Goal: Ask a question

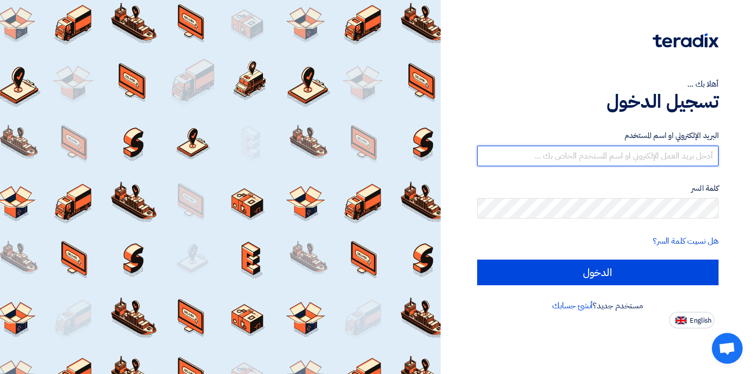
click at [616, 161] on input "text" at bounding box center [598, 156] width 242 height 21
type input "[PERSON_NAME][EMAIL_ADDRESS][DOMAIN_NAME]"
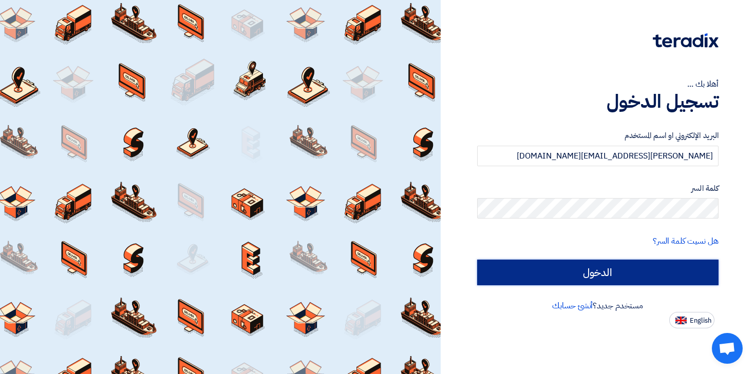
click at [545, 263] on input "الدخول" at bounding box center [598, 273] width 242 height 26
type input "Sign in"
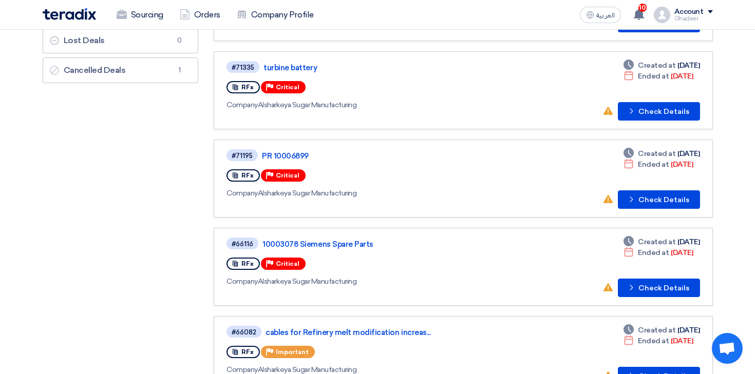
scroll to position [172, 0]
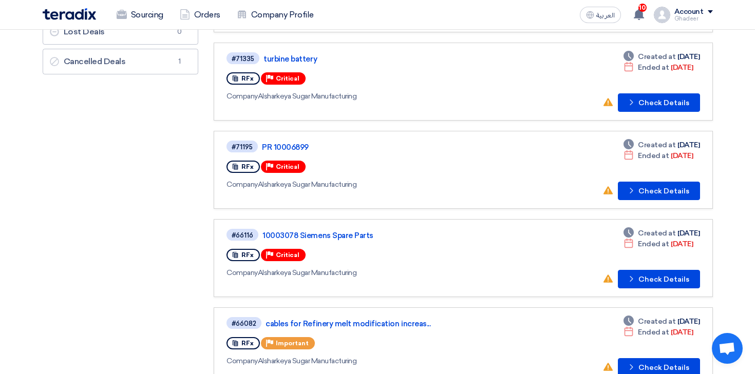
click at [241, 172] on div "RFx" at bounding box center [243, 167] width 33 height 12
click at [242, 164] on span "RFx" at bounding box center [247, 166] width 12 height 7
click at [274, 145] on link "PR 10006899" at bounding box center [390, 147] width 257 height 9
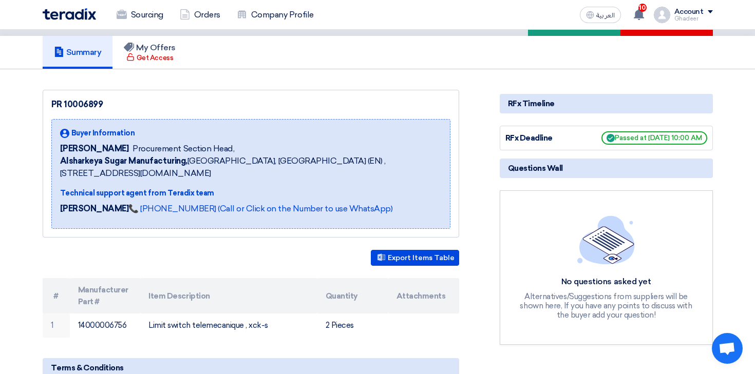
scroll to position [99, 0]
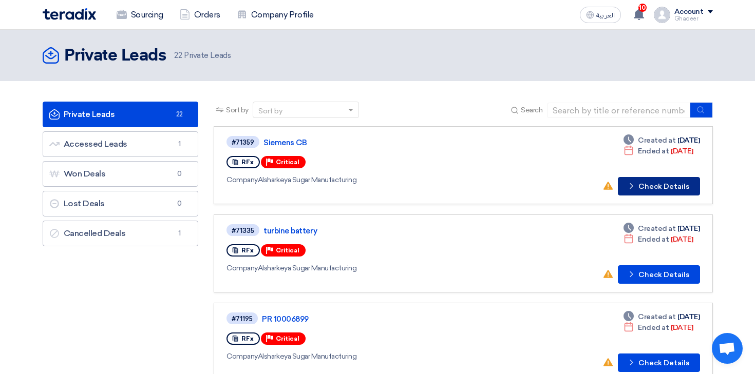
click at [649, 184] on button "Check details Check Details" at bounding box center [659, 186] width 82 height 18
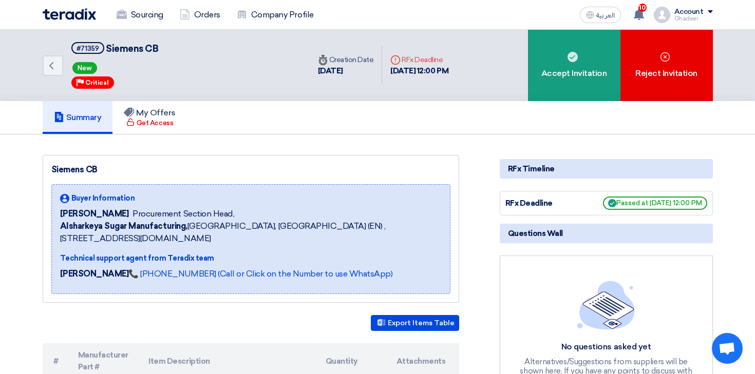
click at [527, 88] on div "Back #71359 Siemens CB New Priority Critical Time Creation Date [DATE] Deadline" at bounding box center [378, 65] width 670 height 71
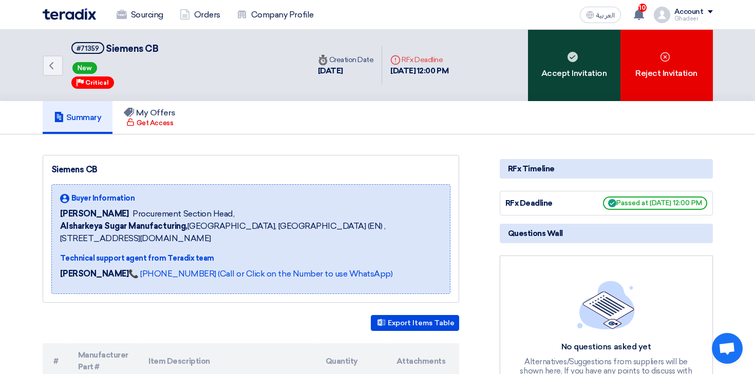
click at [557, 79] on div "Accept Invitation" at bounding box center [574, 65] width 92 height 71
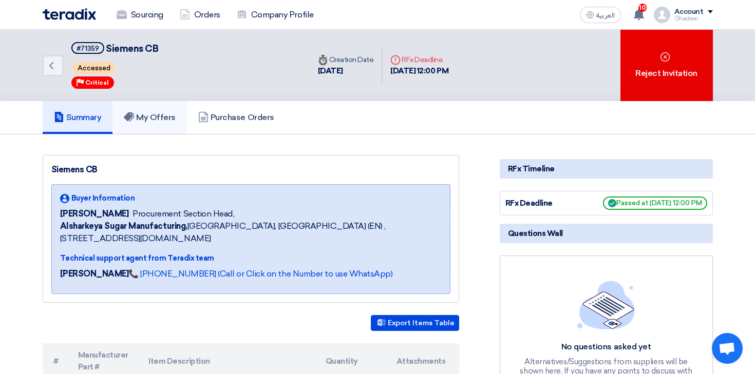
click at [153, 112] on h5 "My Offers" at bounding box center [150, 117] width 52 height 10
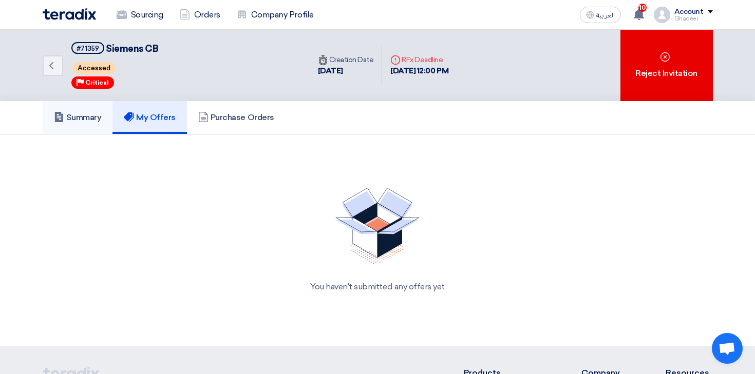
click at [82, 117] on h5 "Summary" at bounding box center [78, 117] width 48 height 10
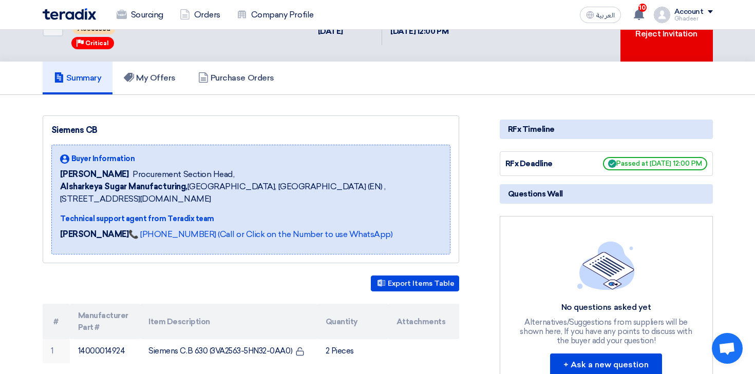
scroll to position [14, 0]
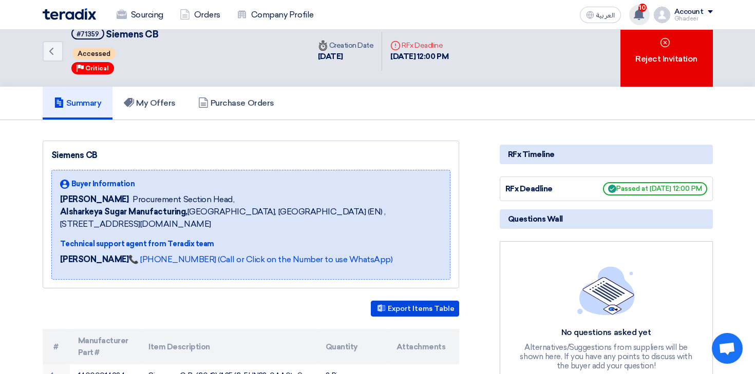
click at [641, 20] on div "10 New request received, check details and submit your quotation now! [DATE] Ne…" at bounding box center [639, 15] width 21 height 21
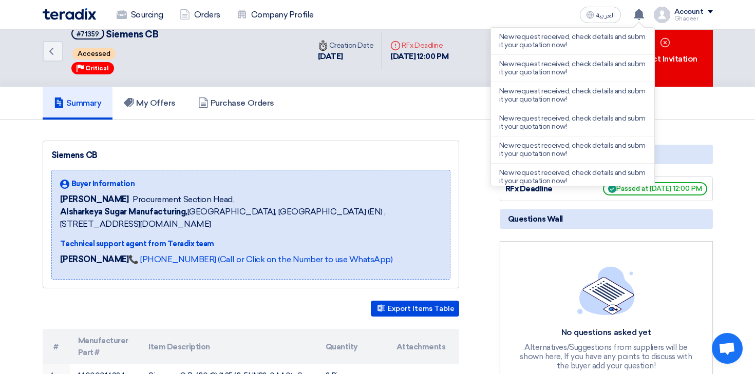
click at [417, 107] on div "Summary My Offers Purchase Orders" at bounding box center [378, 103] width 670 height 33
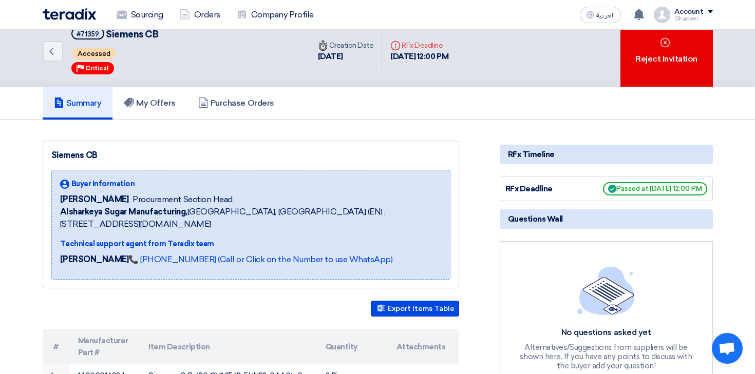
scroll to position [0, 0]
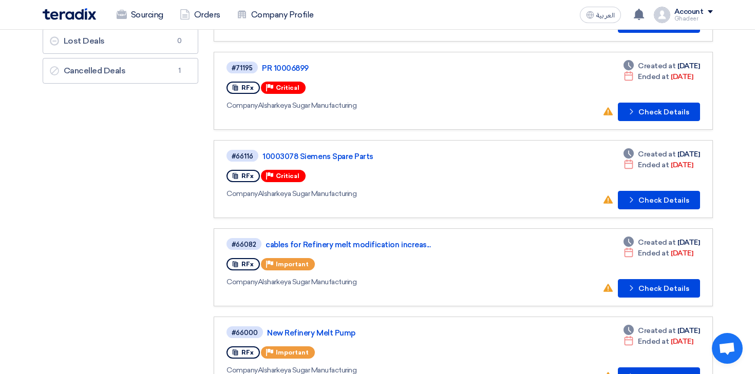
scroll to position [82, 0]
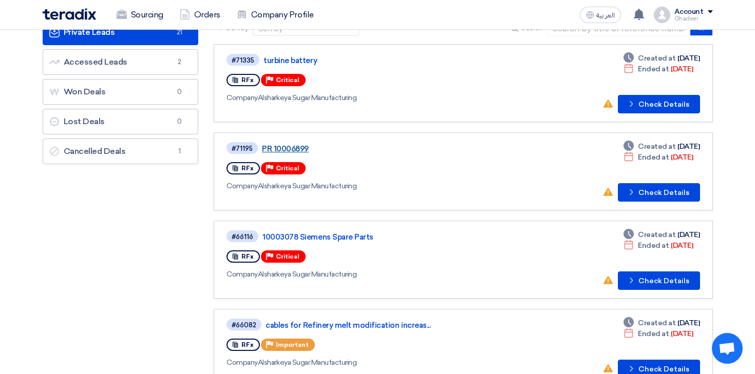
click at [292, 148] on link "PR 10006899" at bounding box center [390, 148] width 257 height 9
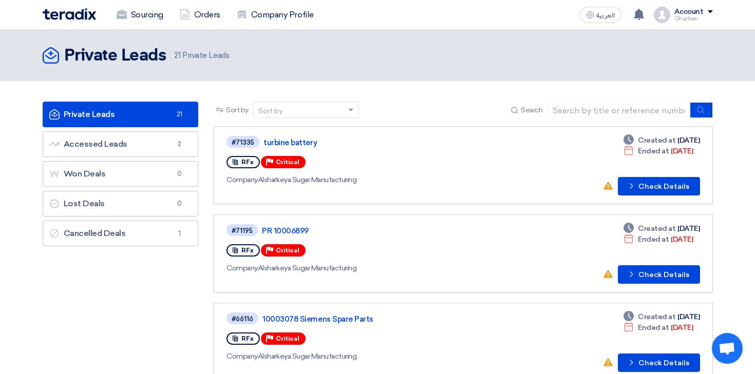
click at [255, 148] on div "#71335" at bounding box center [244, 142] width 34 height 14
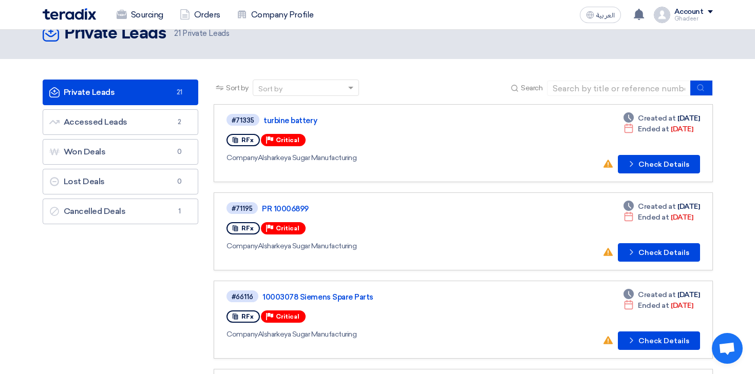
scroll to position [42, 0]
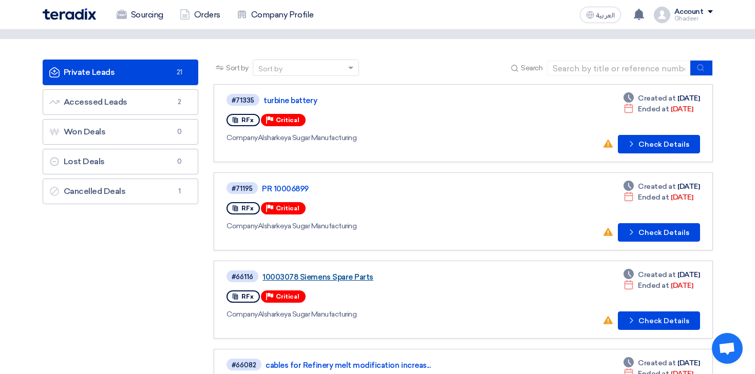
click at [287, 276] on link "10003078 Siemens Spare Parts" at bounding box center [390, 277] width 257 height 9
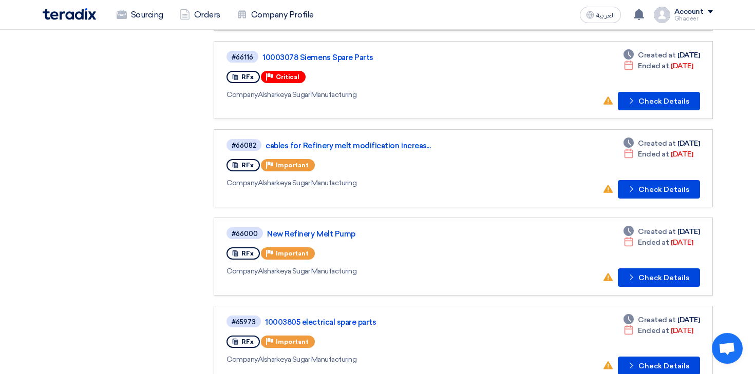
scroll to position [264, 0]
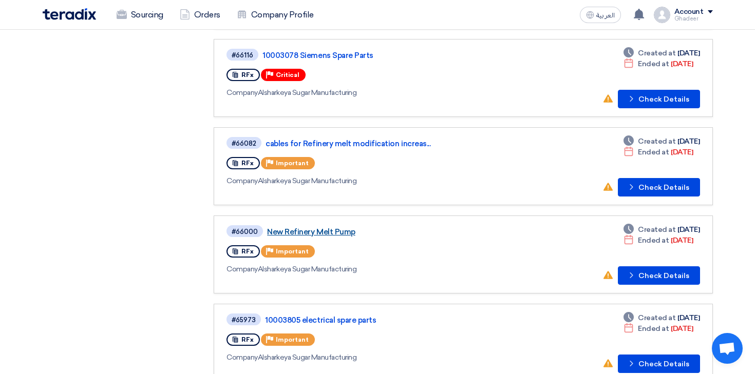
click at [308, 231] on link "New Refinery Melt Pump" at bounding box center [395, 232] width 257 height 9
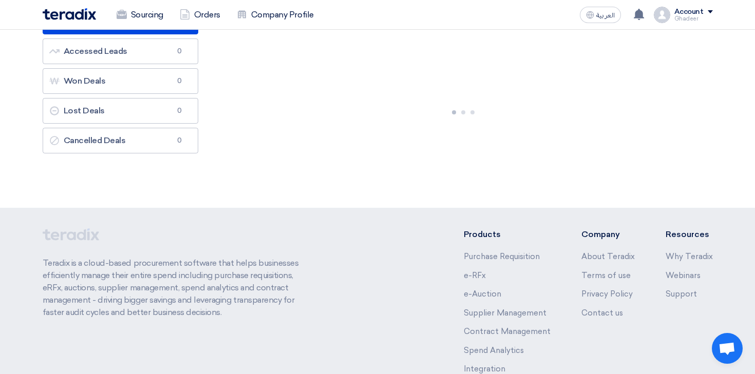
scroll to position [115, 0]
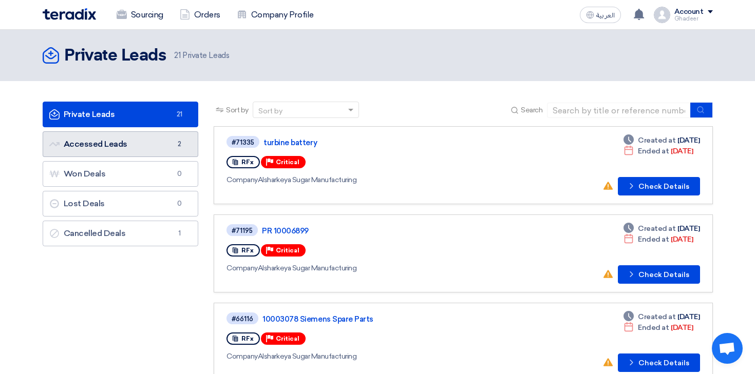
click at [151, 141] on link "Accessed Leads Accessed Leads 2" at bounding box center [121, 144] width 156 height 26
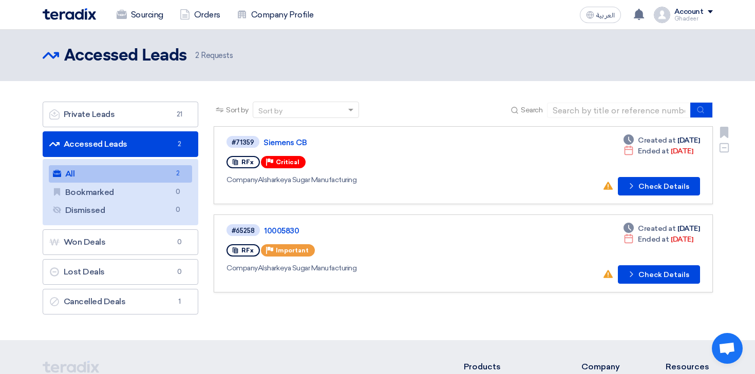
drag, startPoint x: 235, startPoint y: 138, endPoint x: 278, endPoint y: 150, distance: 44.9
click at [278, 150] on link "#71359 Siemens CB RFx Priority Critical Company Alsharkeya Sugar Manufacturing …" at bounding box center [463, 165] width 499 height 78
click at [239, 140] on div "#71359" at bounding box center [243, 142] width 23 height 7
drag, startPoint x: 231, startPoint y: 141, endPoint x: 256, endPoint y: 143, distance: 25.3
click at [256, 143] on span "#71359" at bounding box center [243, 142] width 33 height 12
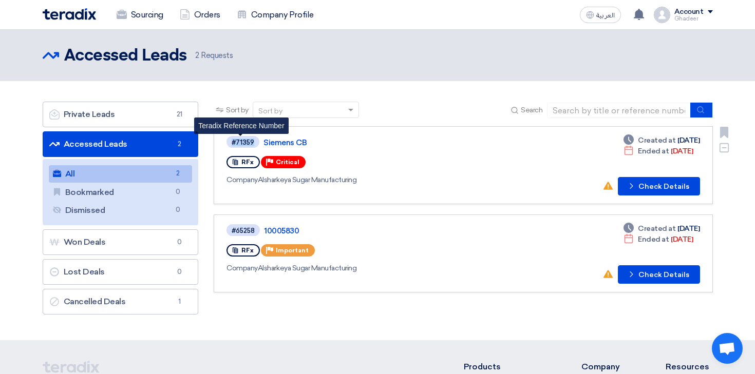
copy div "#71359"
click at [245, 169] on div "RFx Priority Critical" at bounding box center [267, 162] width 80 height 16
click at [242, 160] on span "RFx" at bounding box center [247, 162] width 12 height 7
click at [246, 162] on span "RFx" at bounding box center [247, 162] width 12 height 7
click at [244, 162] on span "RFx" at bounding box center [247, 162] width 12 height 7
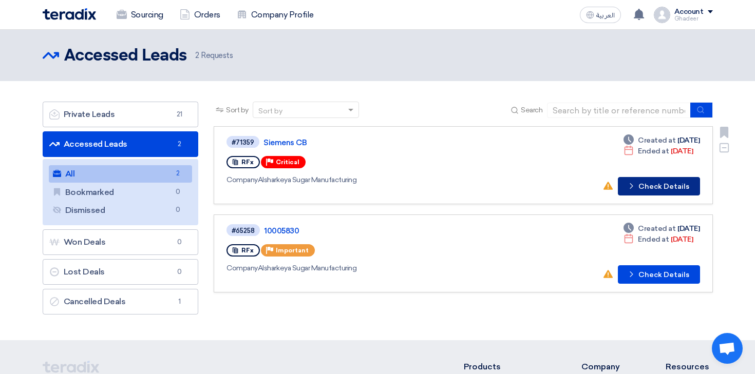
click at [686, 187] on button "Check details Check Details" at bounding box center [659, 186] width 82 height 18
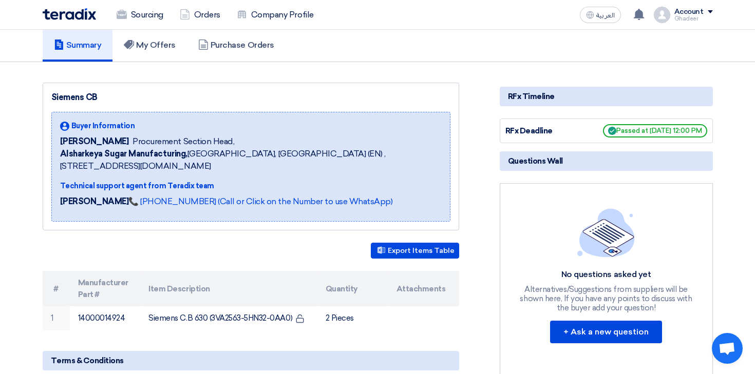
scroll to position [93, 0]
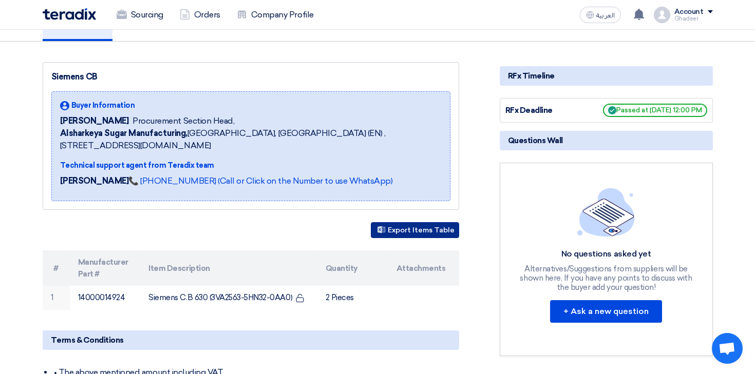
click at [375, 231] on button "Export Items Table" at bounding box center [415, 230] width 88 height 16
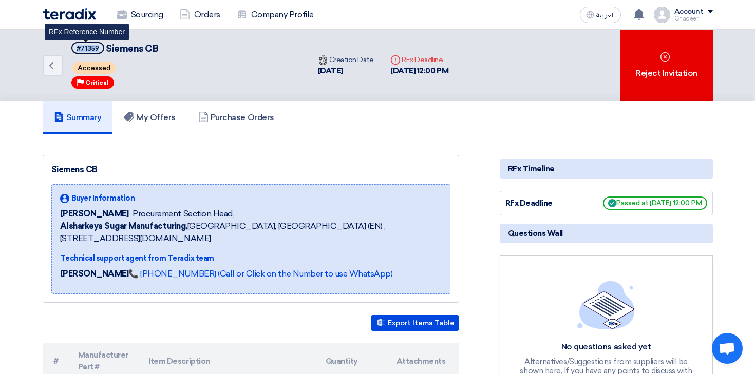
drag, startPoint x: 98, startPoint y: 48, endPoint x: 65, endPoint y: 48, distance: 33.4
click at [66, 48] on div "Back #71359 Siemens CB RFx Reference Number Accessed Priority Critical" at bounding box center [176, 65] width 267 height 71
copy div "#71359"
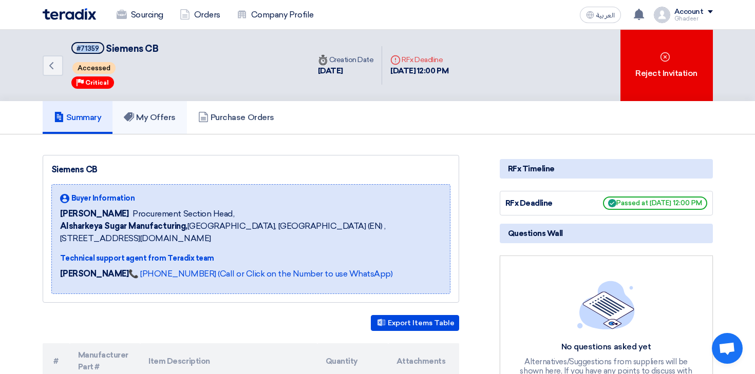
click at [178, 117] on link "My Offers" at bounding box center [149, 117] width 74 height 33
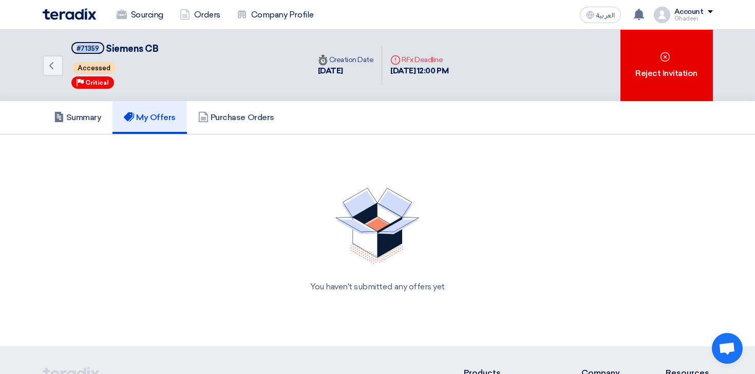
click at [398, 219] on img at bounding box center [377, 226] width 84 height 77
click at [381, 295] on div "You haven't submitted any offers yet" at bounding box center [378, 241] width 670 height 130
click at [82, 122] on h5 "Summary" at bounding box center [78, 117] width 48 height 10
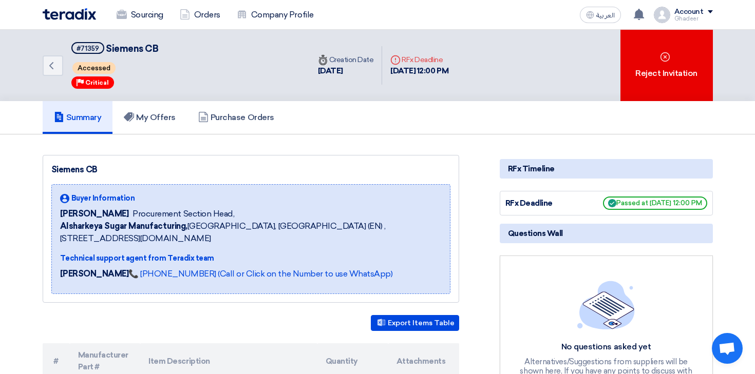
click at [535, 231] on span "Questions Wall" at bounding box center [535, 233] width 55 height 11
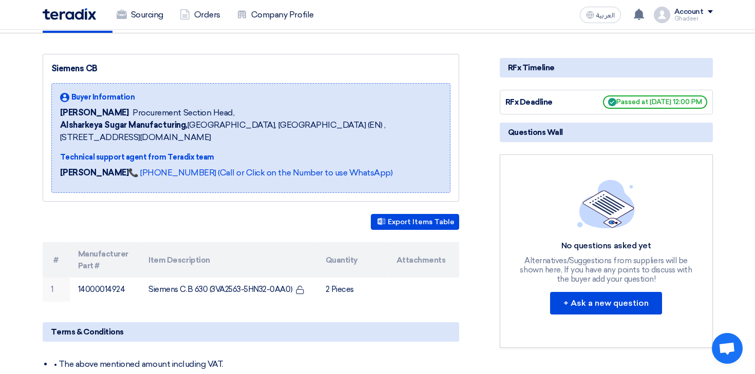
scroll to position [135, 0]
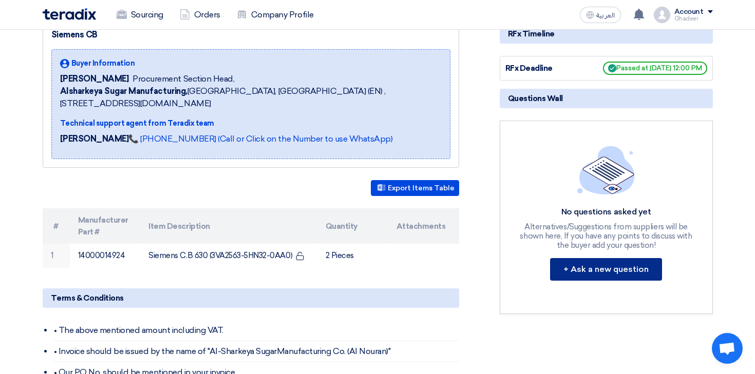
click at [600, 273] on button "+ Ask a new question" at bounding box center [606, 269] width 112 height 23
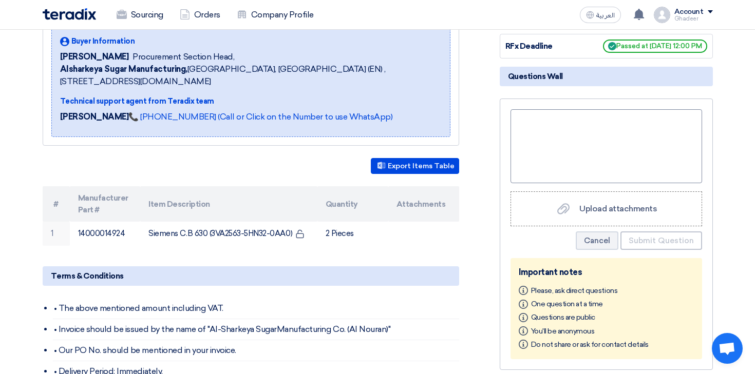
scroll to position [148, 0]
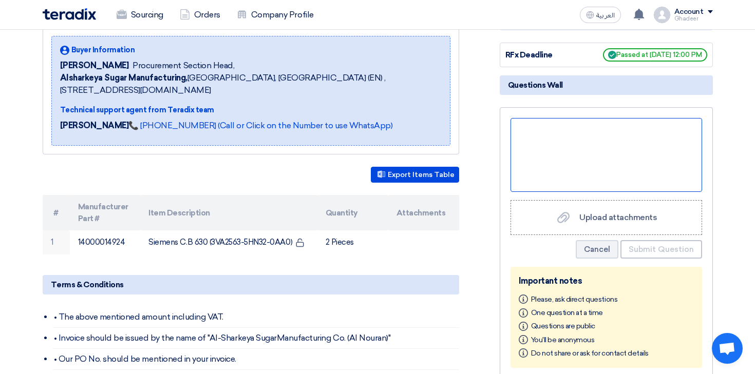
click at [555, 122] on div at bounding box center [607, 155] width 192 height 74
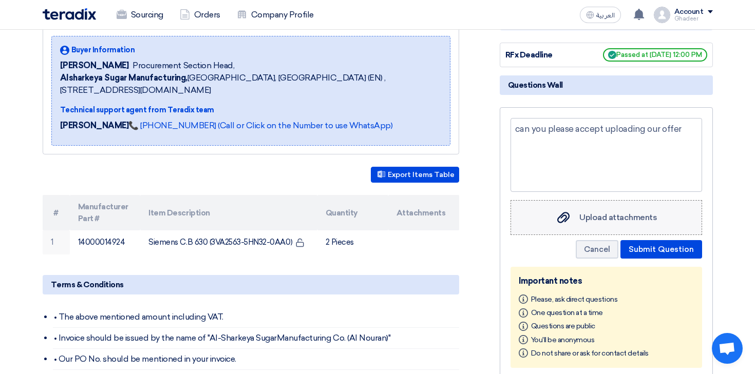
click at [591, 220] on span "Upload attachments" at bounding box center [618, 218] width 78 height 10
click at [0, 0] on input "Upload attachments Upload attachments" at bounding box center [0, 0] width 0 height 0
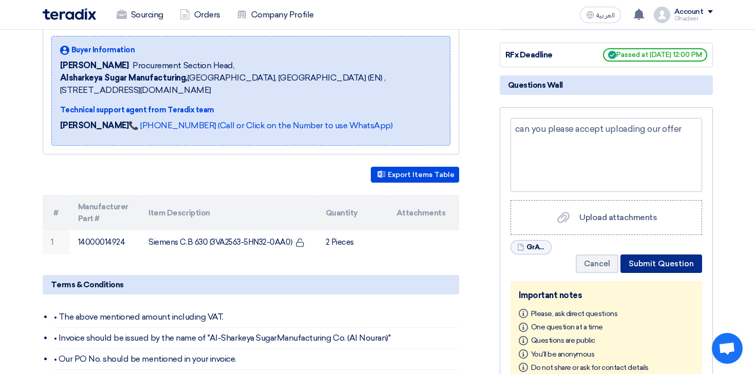
click at [629, 270] on button "Submit Question" at bounding box center [661, 264] width 82 height 18
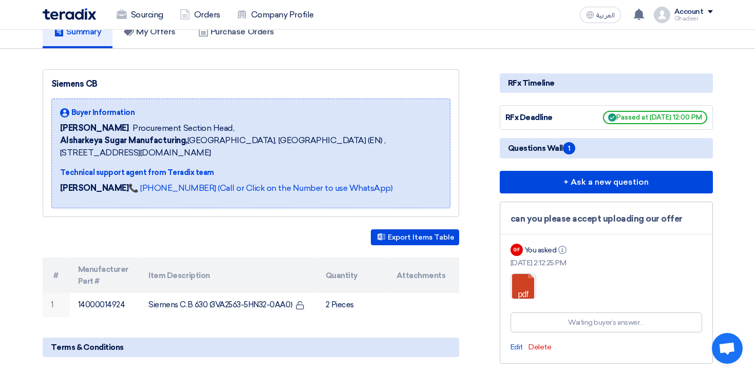
scroll to position [42, 0]
